Goal: Register for event/course

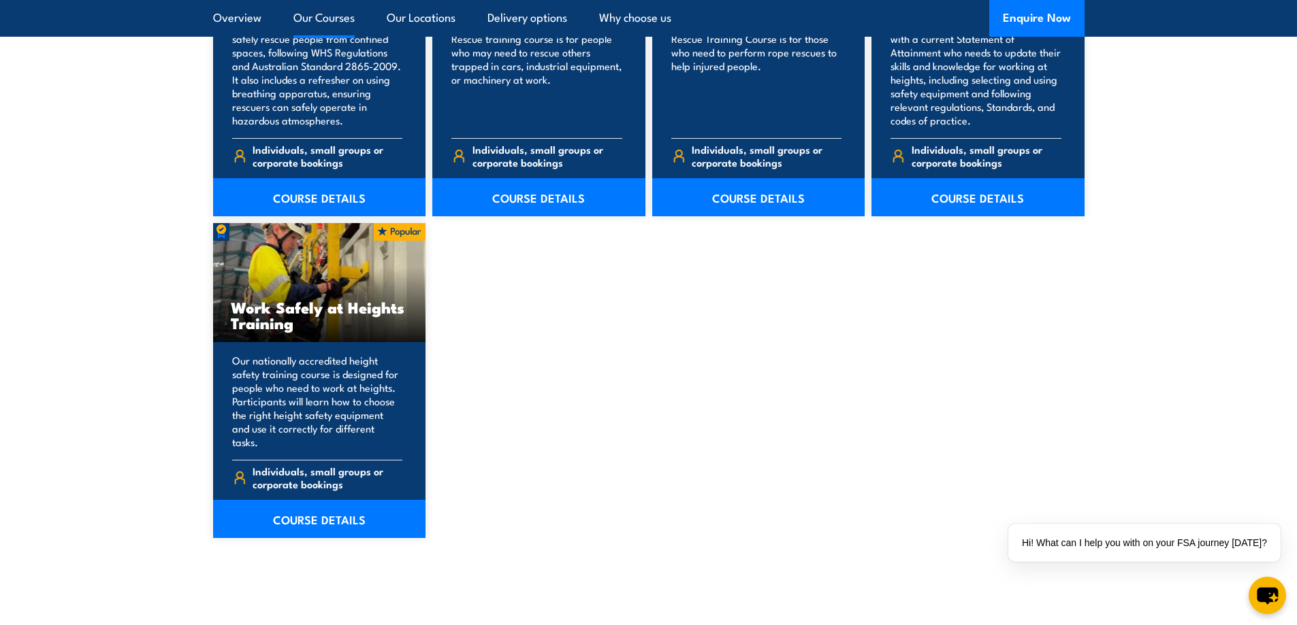
scroll to position [1633, 0]
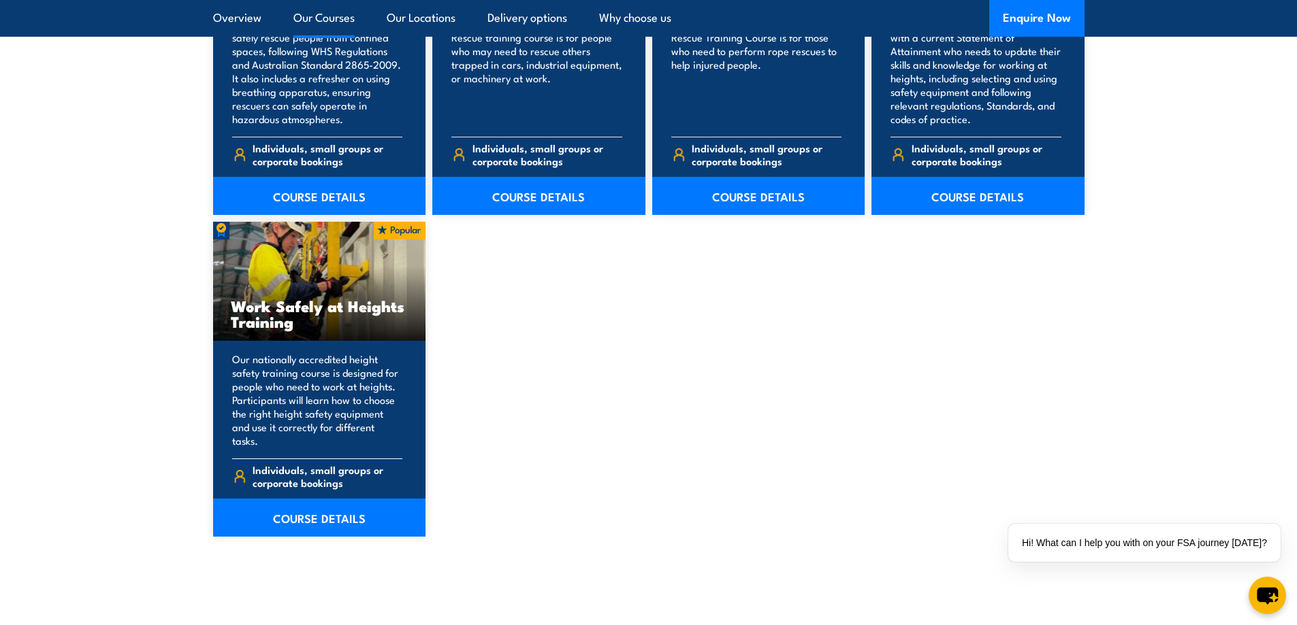
click at [274, 276] on div "Work Safely at Heights Training" at bounding box center [319, 281] width 213 height 119
click at [333, 504] on link "COURSE DETAILS" at bounding box center [319, 518] width 213 height 38
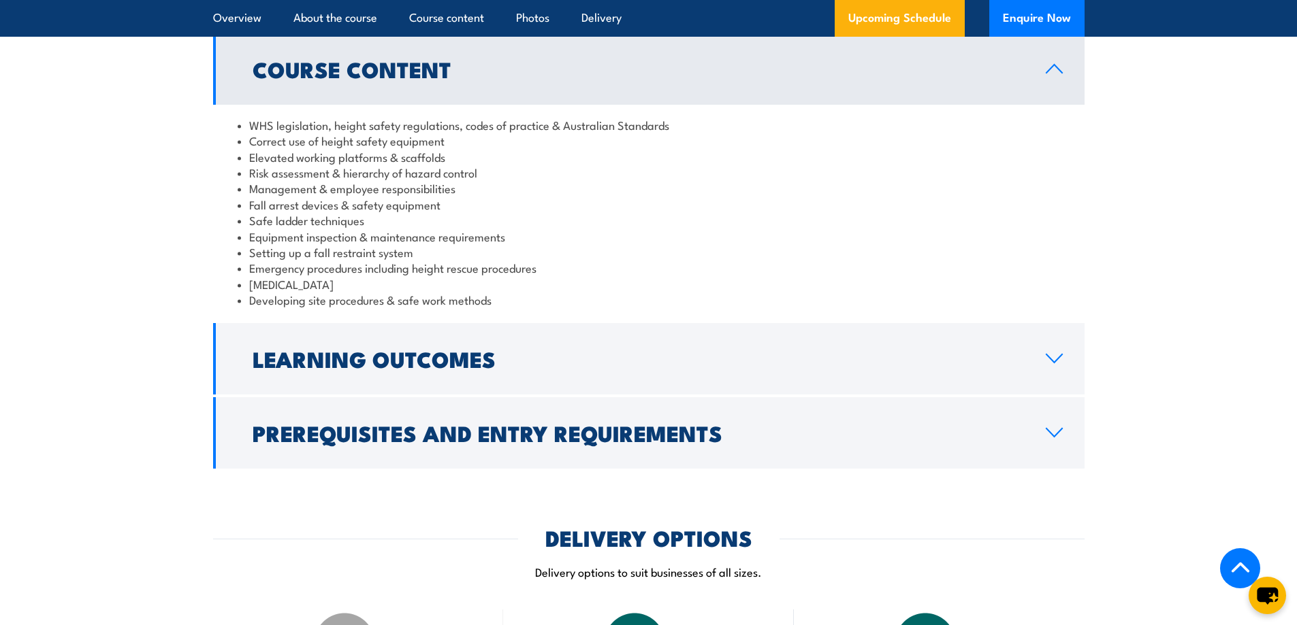
scroll to position [1361, 0]
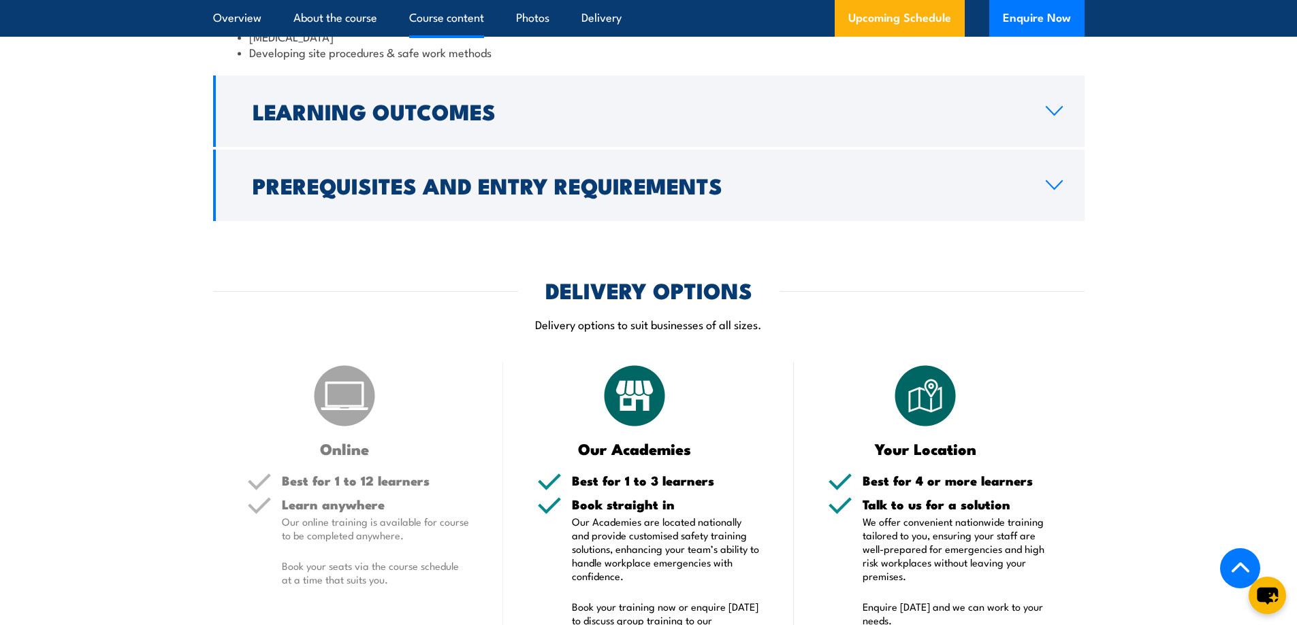
click at [476, 194] on h2 "Prerequisites and Entry Requirements" at bounding box center [638, 185] width 771 height 19
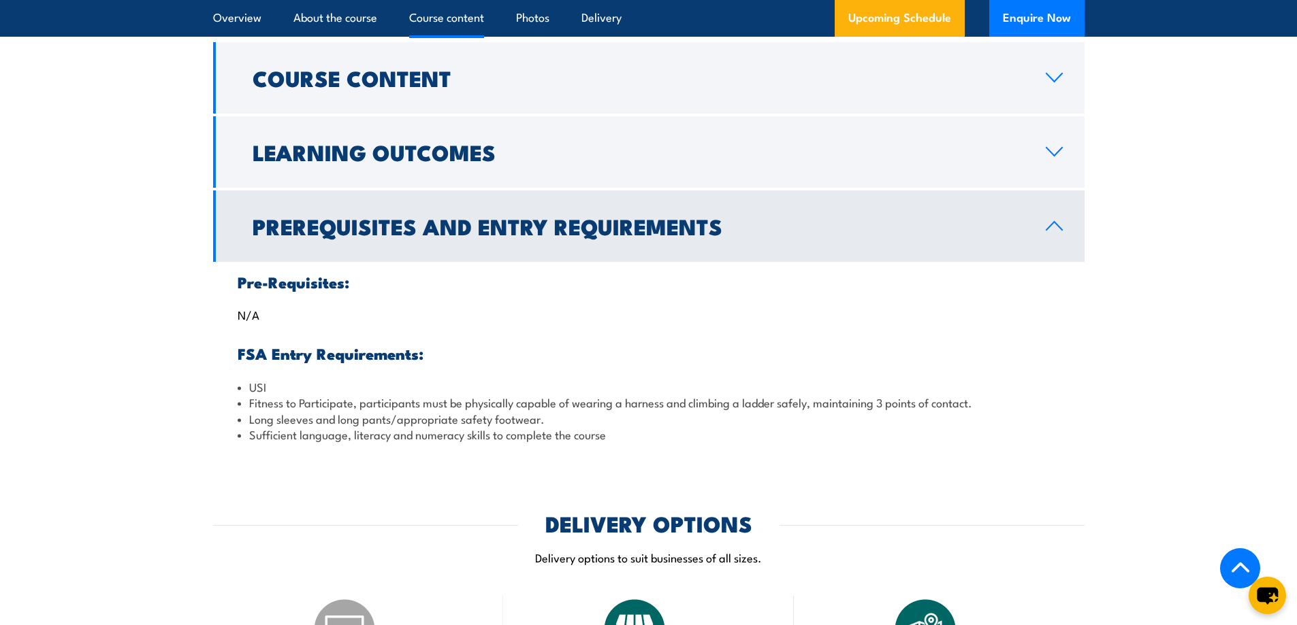
scroll to position [1037, 0]
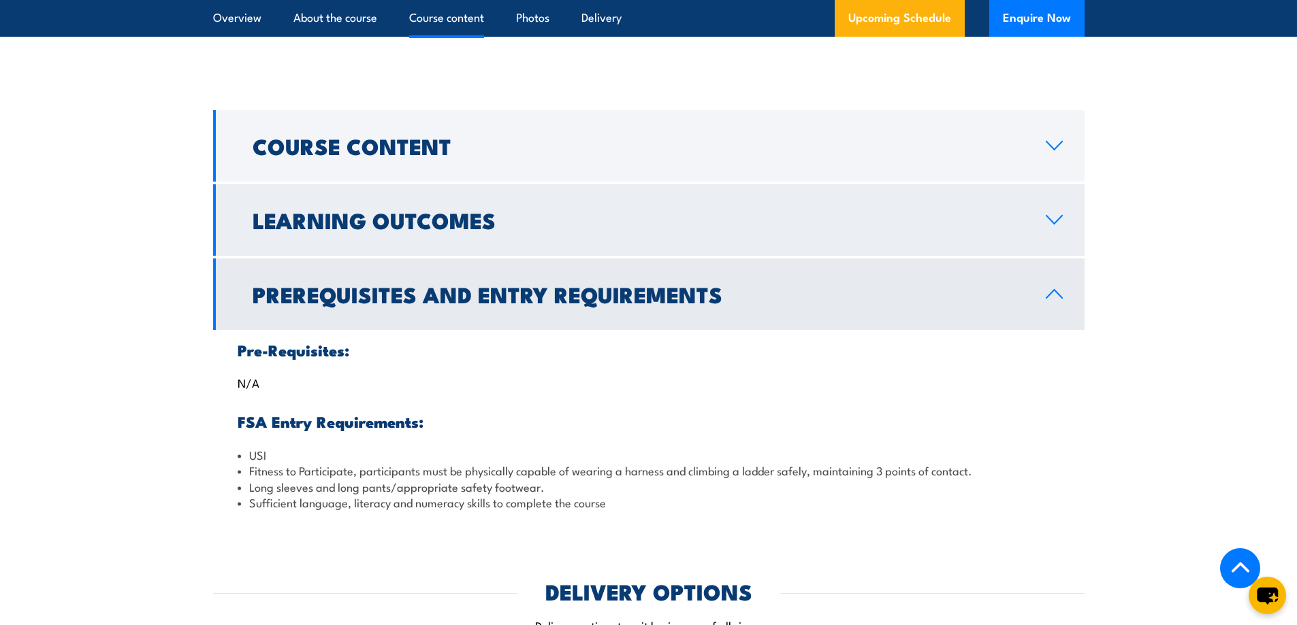
click at [965, 221] on h2 "Learning Outcomes" at bounding box center [638, 219] width 771 height 19
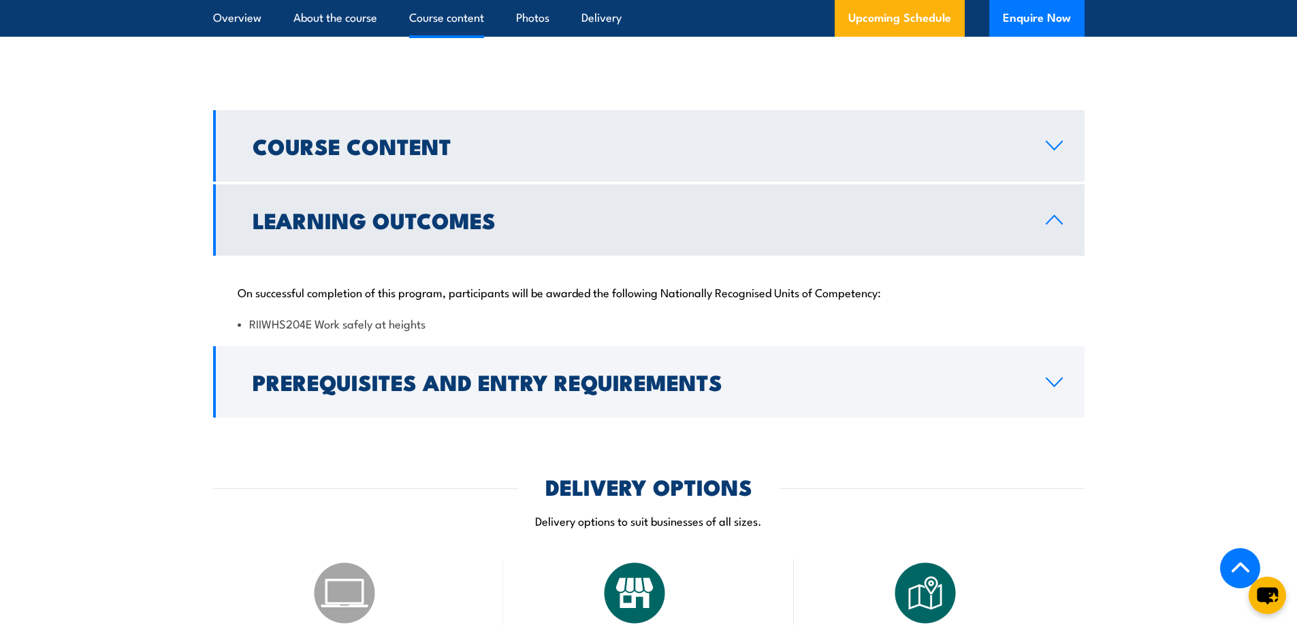
click at [1052, 150] on icon at bounding box center [1054, 145] width 18 height 11
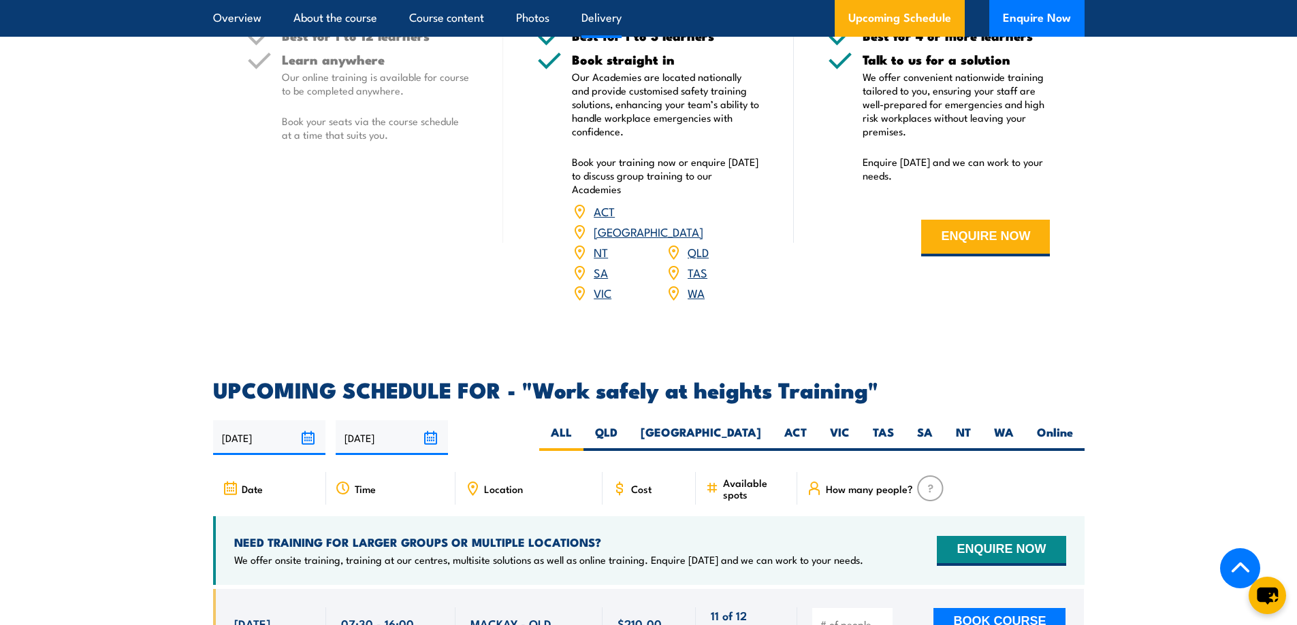
scroll to position [1989, 0]
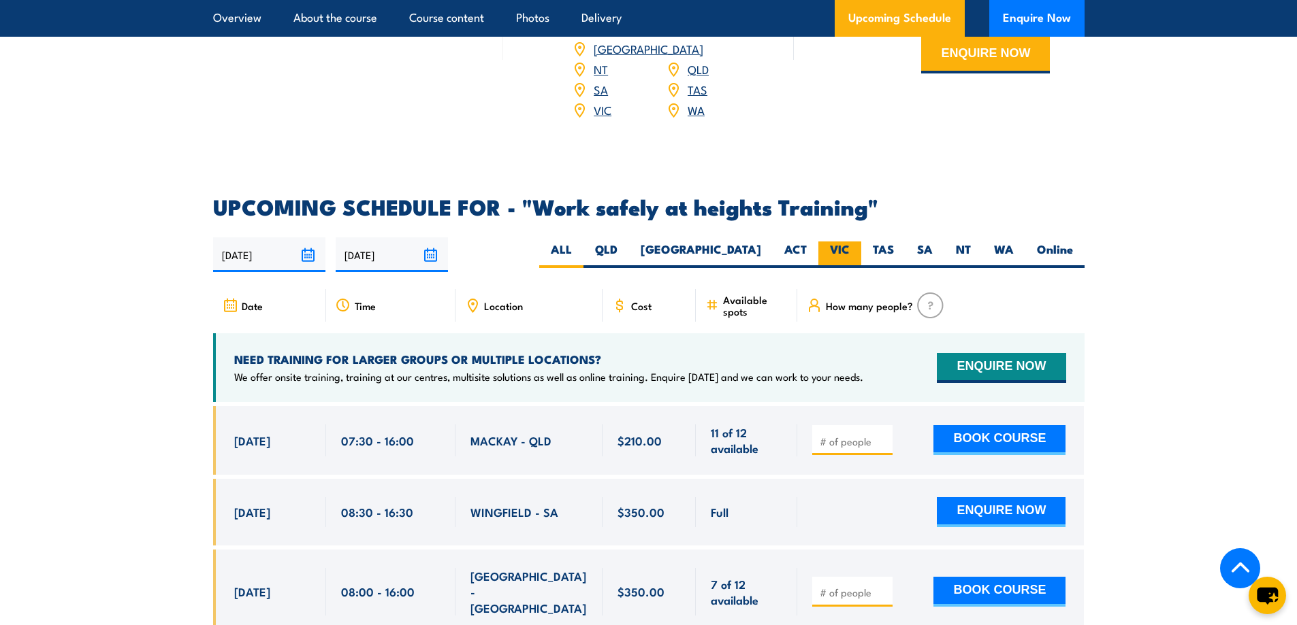
click at [841, 242] on label "VIC" at bounding box center [839, 255] width 43 height 27
click at [849, 242] on input "VIC" at bounding box center [853, 246] width 9 height 9
radio input "true"
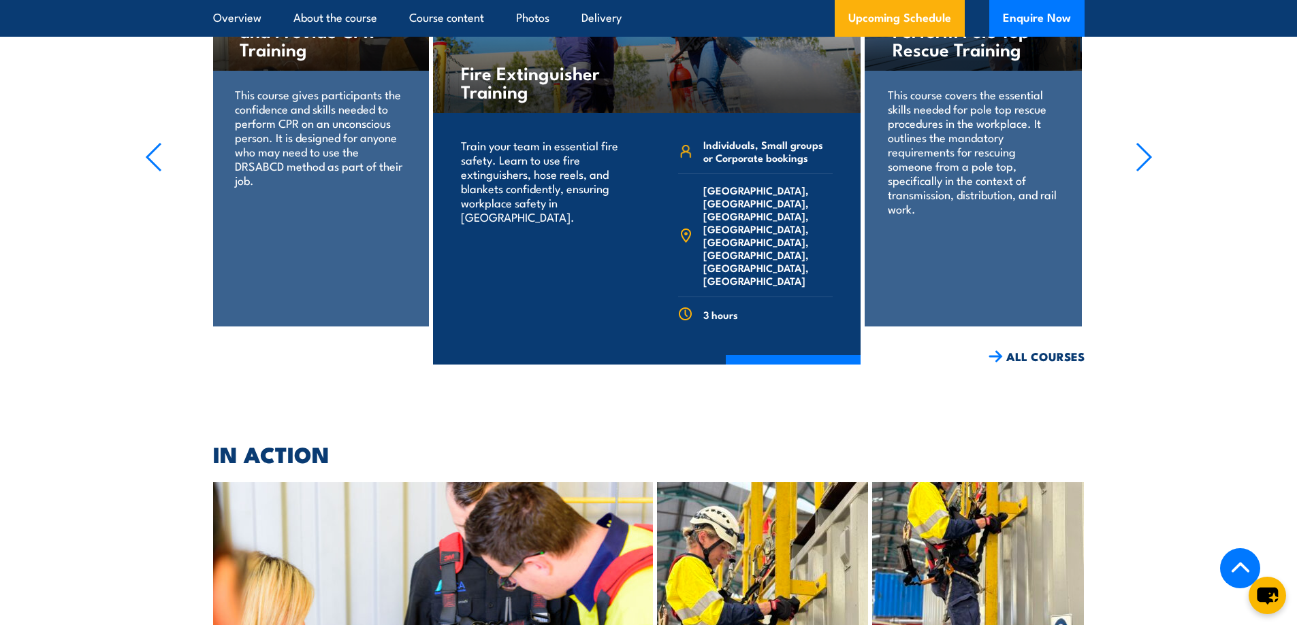
scroll to position [2370, 0]
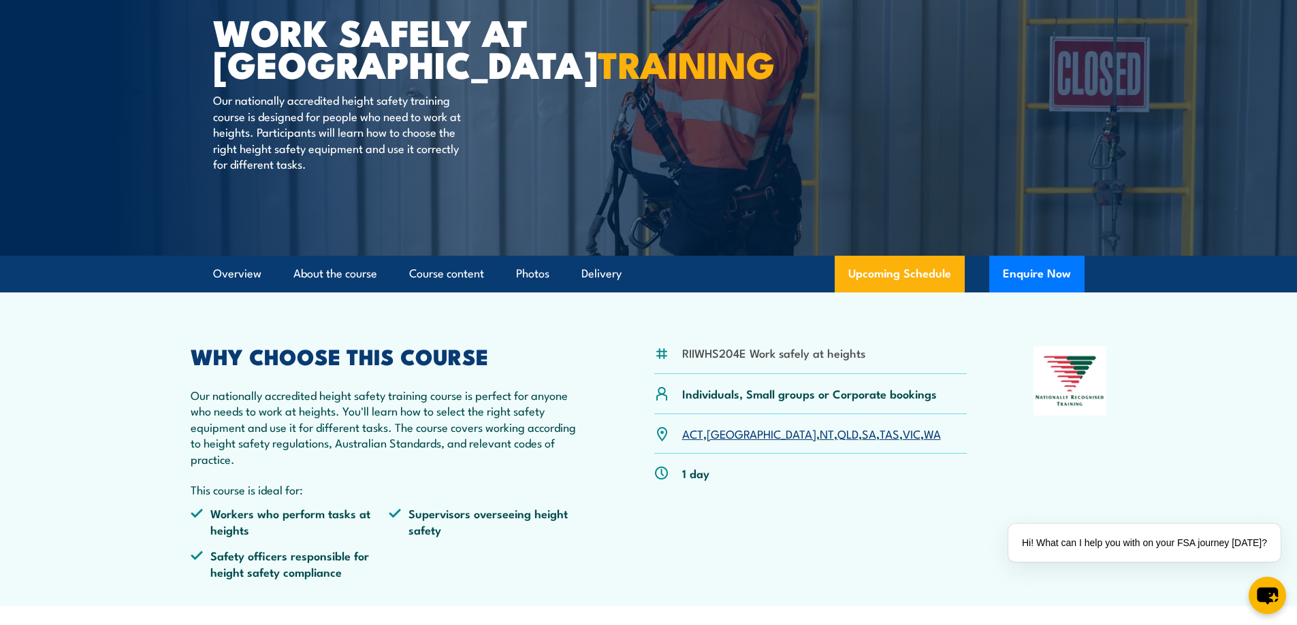
scroll to position [136, 0]
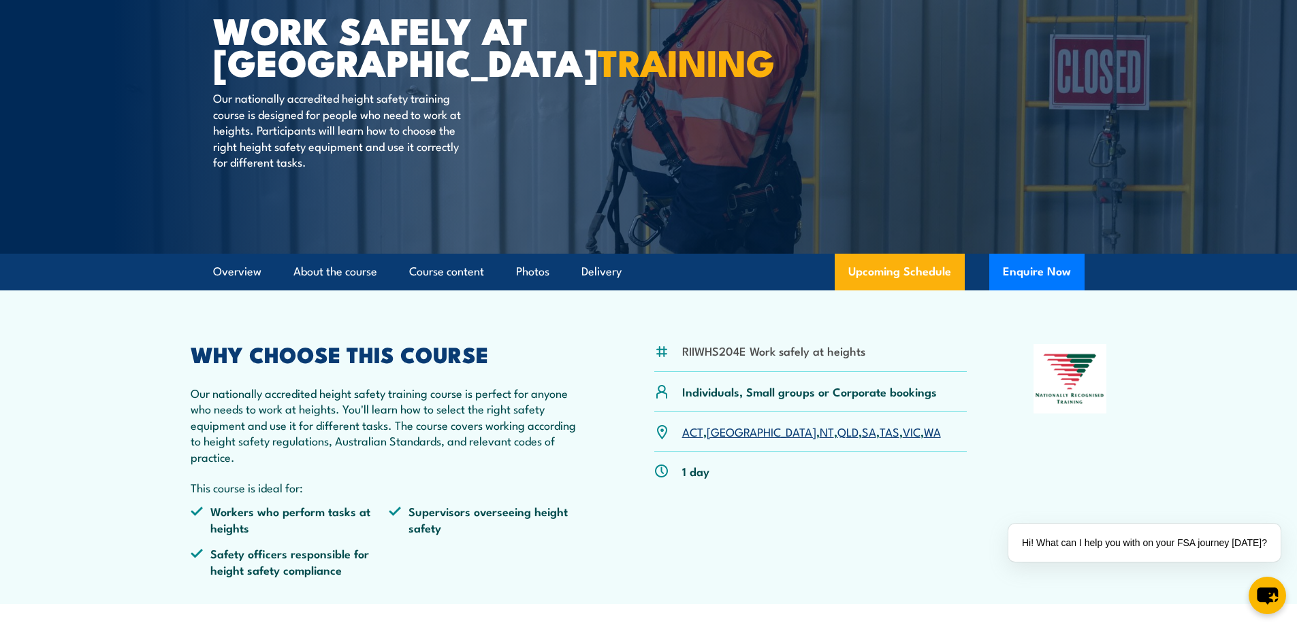
click at [902, 437] on link "VIC" at bounding box center [911, 431] width 18 height 16
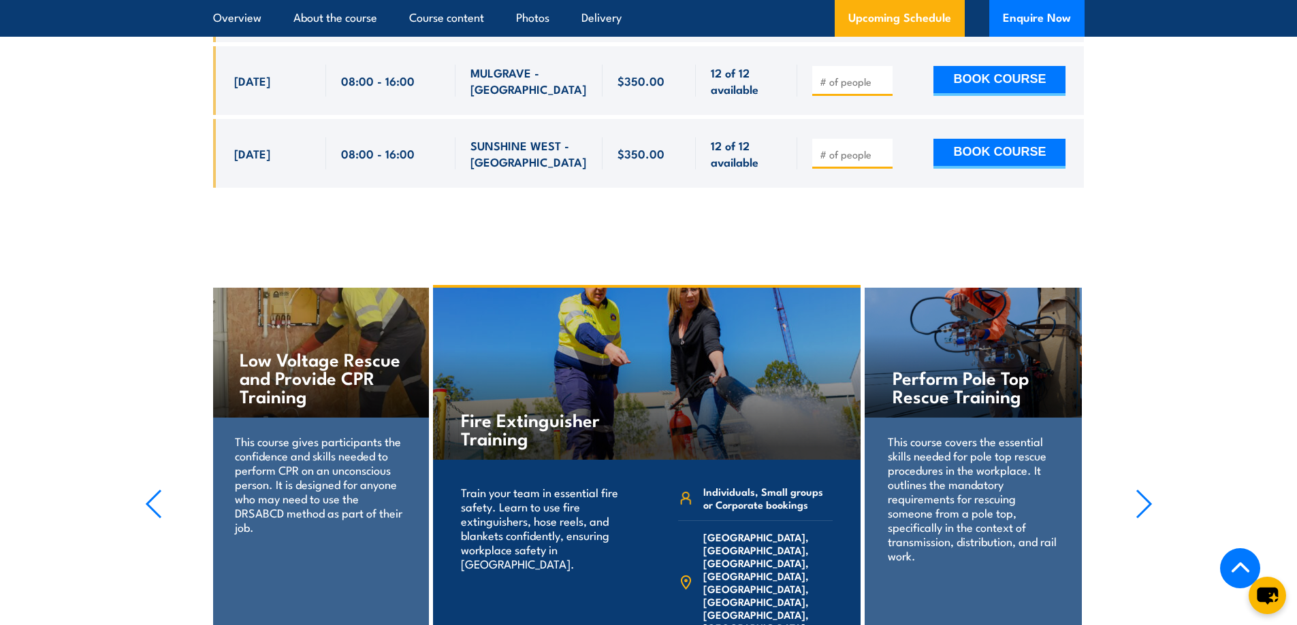
scroll to position [2574, 0]
